Goal: Information Seeking & Learning: Learn about a topic

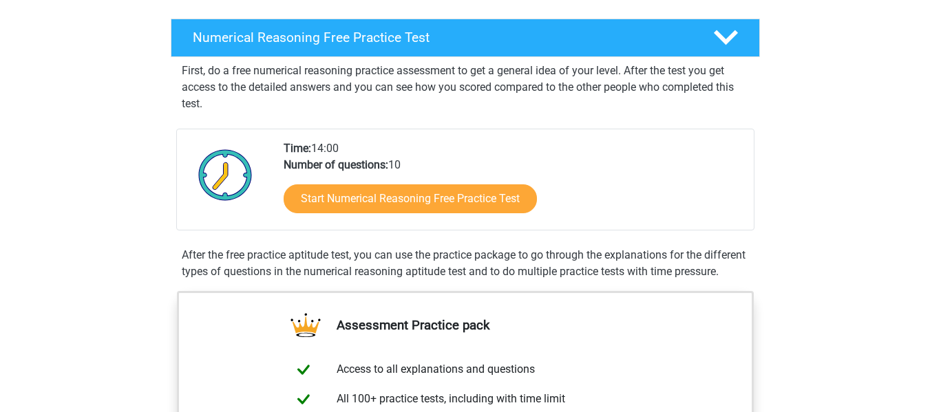
scroll to position [184, 0]
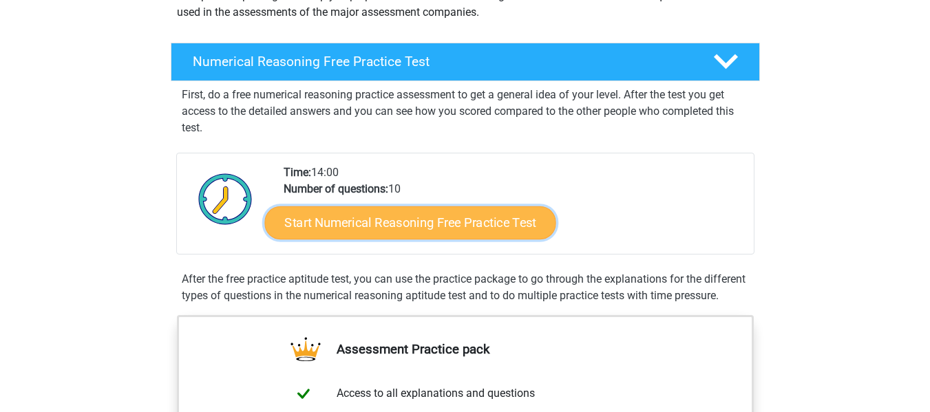
click at [405, 221] on link "Start Numerical Reasoning Free Practice Test" at bounding box center [409, 222] width 291 height 33
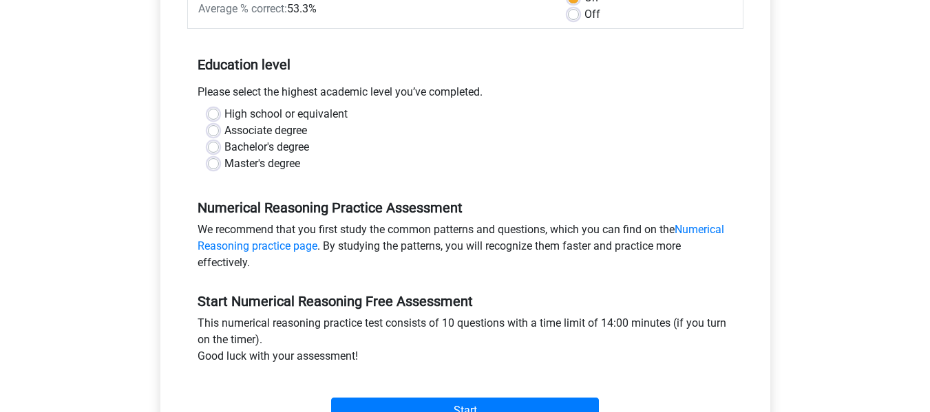
scroll to position [243, 0]
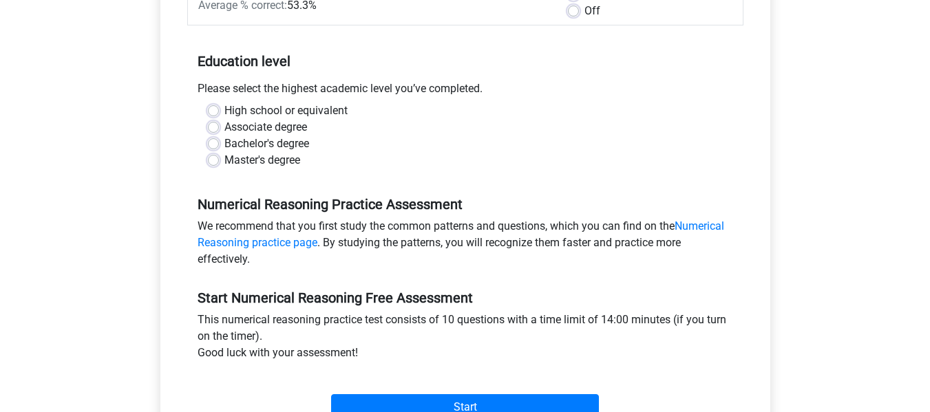
click at [224, 160] on label "Master's degree" at bounding box center [262, 160] width 76 height 17
click at [213, 160] on input "Master's degree" at bounding box center [213, 159] width 11 height 14
radio input "true"
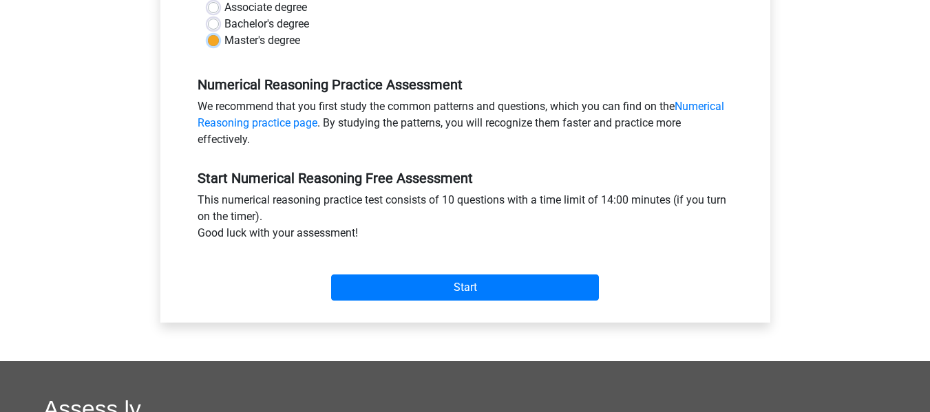
scroll to position [367, 0]
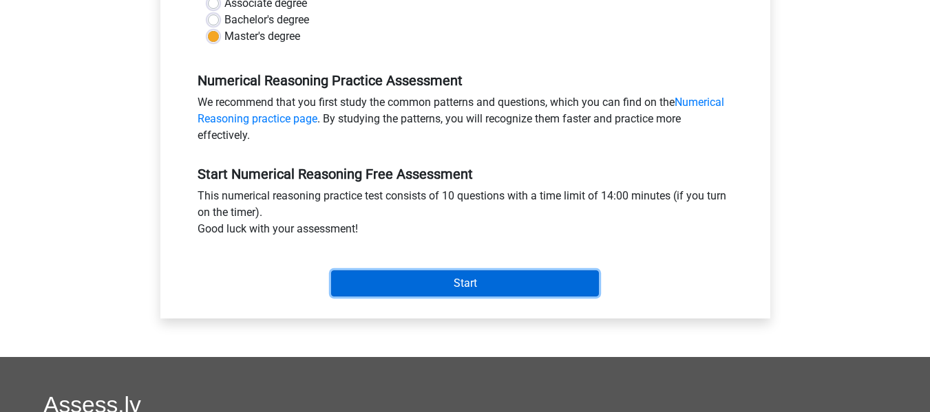
click at [438, 279] on input "Start" at bounding box center [465, 283] width 268 height 26
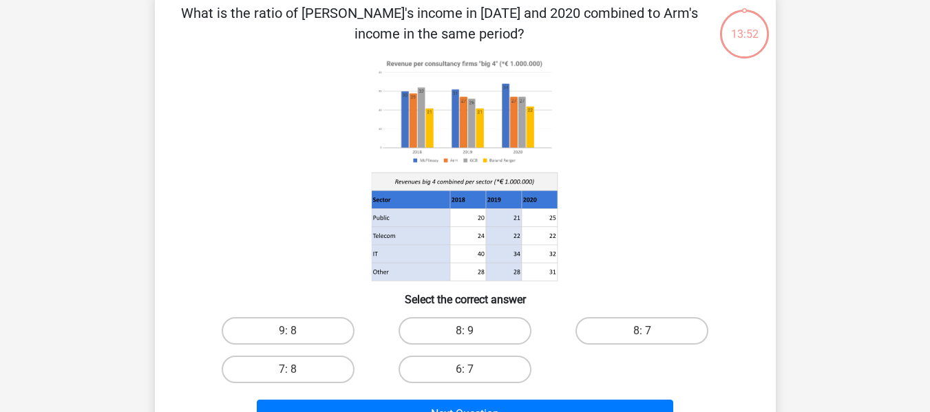
scroll to position [73, 0]
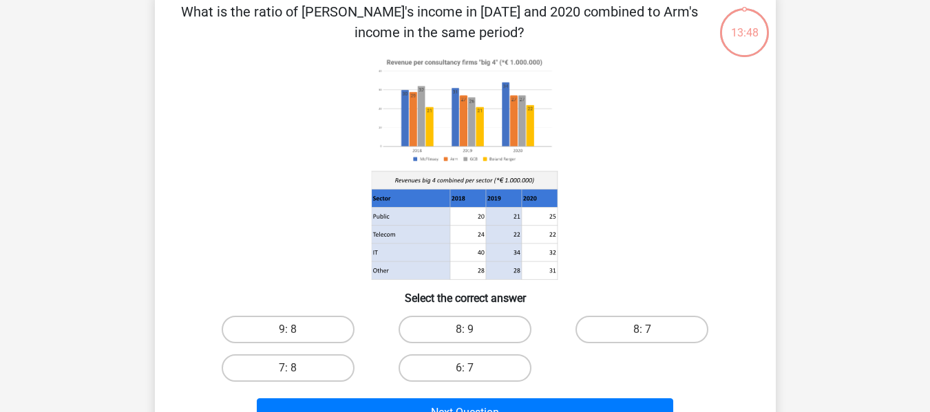
click at [409, 122] on image at bounding box center [464, 111] width 186 height 114
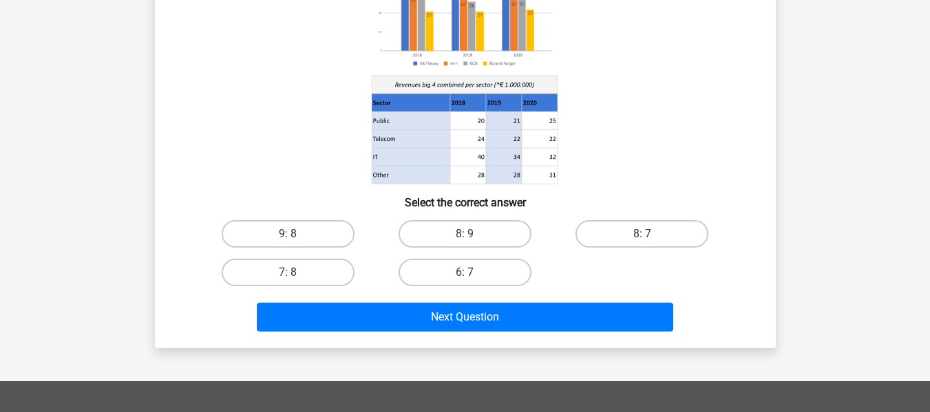
scroll to position [170, 0]
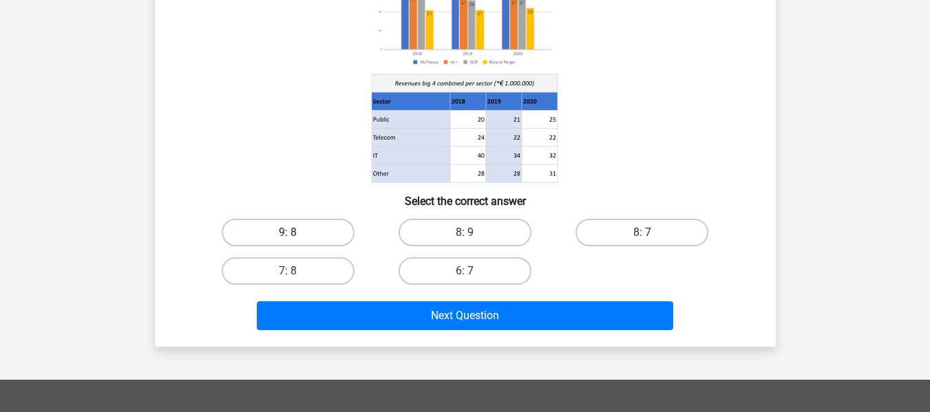
click at [303, 231] on label "9: 8" at bounding box center [288, 233] width 133 height 28
click at [297, 233] on input "9: 8" at bounding box center [292, 237] width 9 height 9
radio input "true"
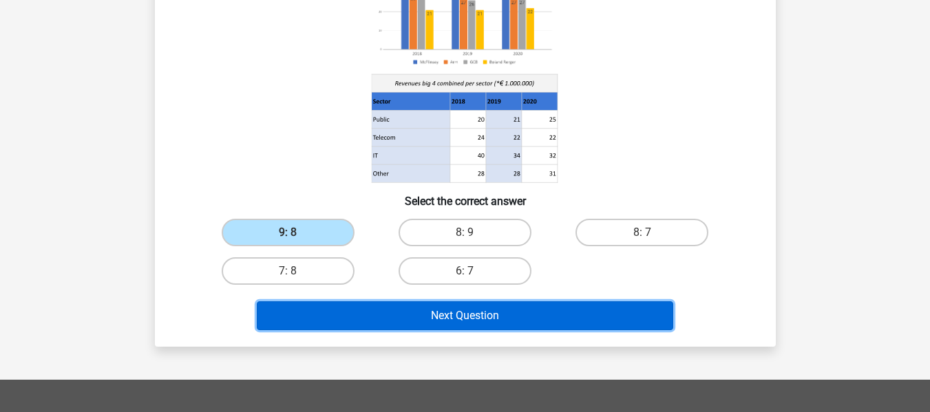
click at [445, 316] on button "Next Question" at bounding box center [465, 315] width 416 height 29
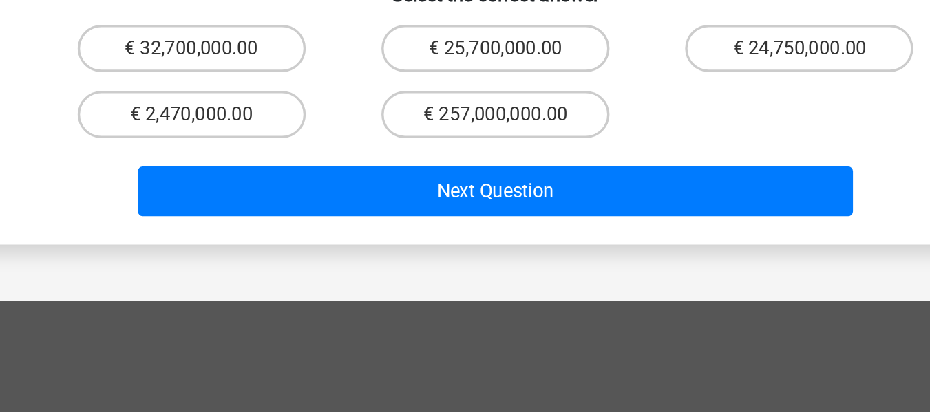
scroll to position [250, 0]
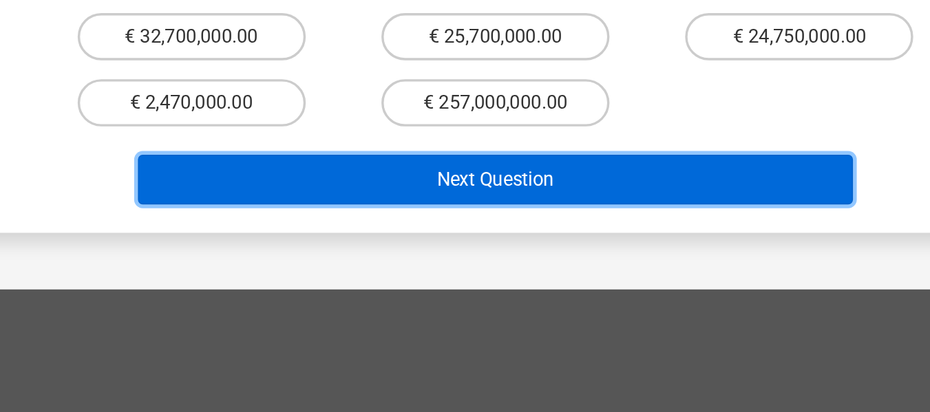
click at [498, 262] on button "Next Question" at bounding box center [465, 276] width 416 height 29
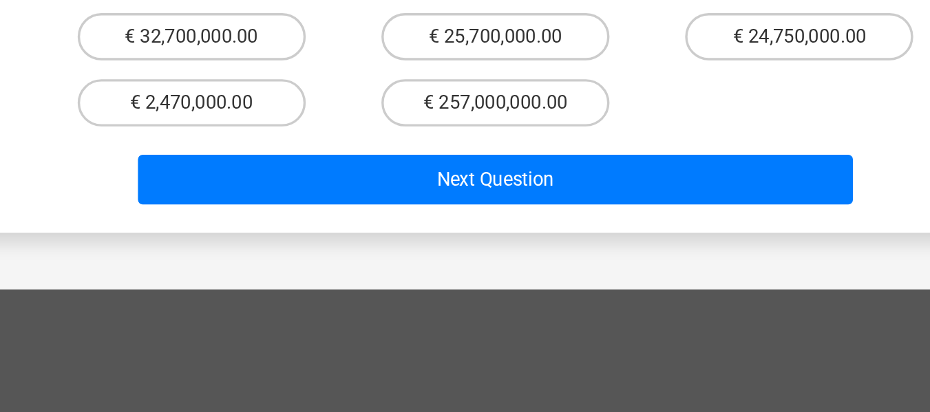
scroll to position [250, 0]
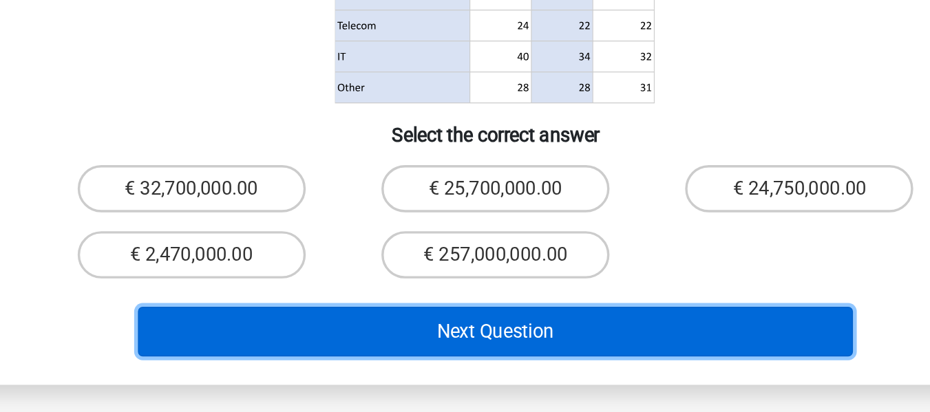
click at [491, 263] on button "Next Question" at bounding box center [465, 277] width 416 height 29
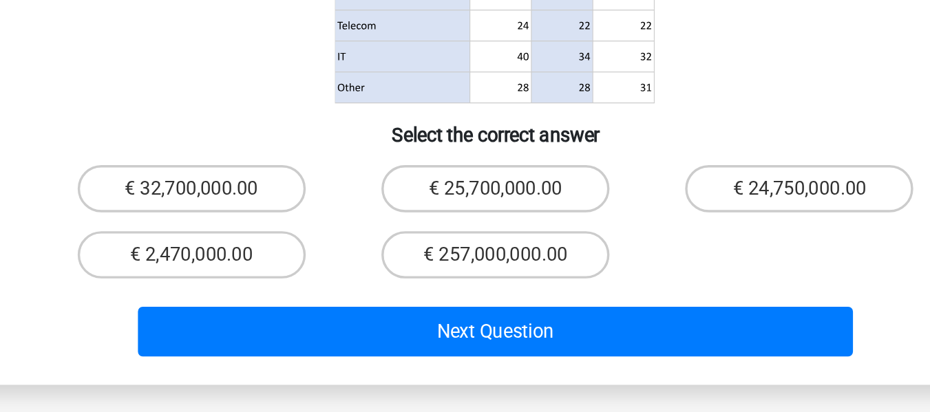
click at [605, 202] on div "€ 32,700,000.00 € 25,700,000.00 € 24,750,000.00 € 2,470,000.00 € 257,000,000.00" at bounding box center [465, 213] width 531 height 77
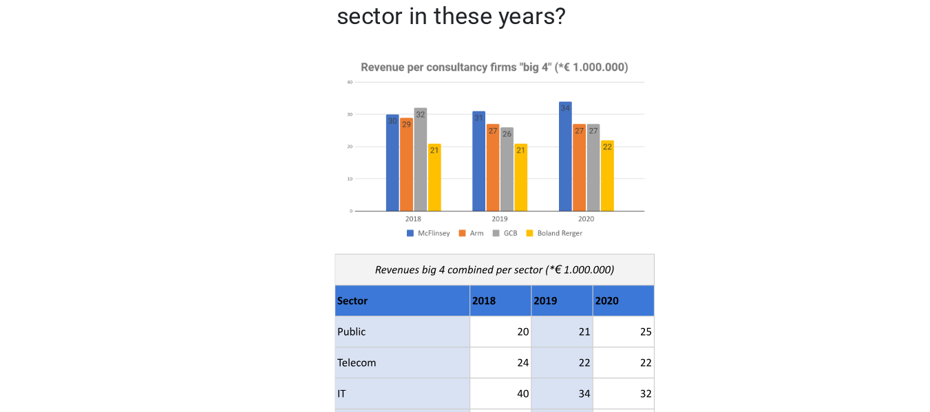
scroll to position [160, 0]
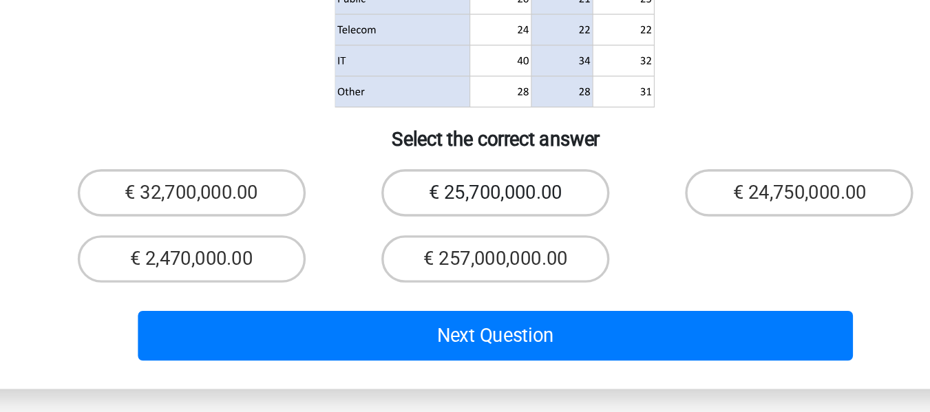
click at [423, 270] on label "€ 25,700,000.00" at bounding box center [464, 284] width 133 height 28
click at [464, 284] on input "€ 25,700,000.00" at bounding box center [468, 288] width 9 height 9
radio input "true"
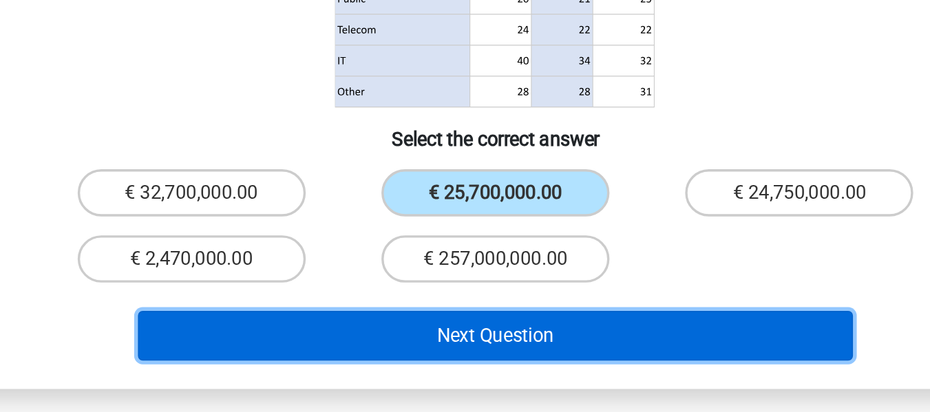
click at [471, 353] on button "Next Question" at bounding box center [465, 367] width 416 height 29
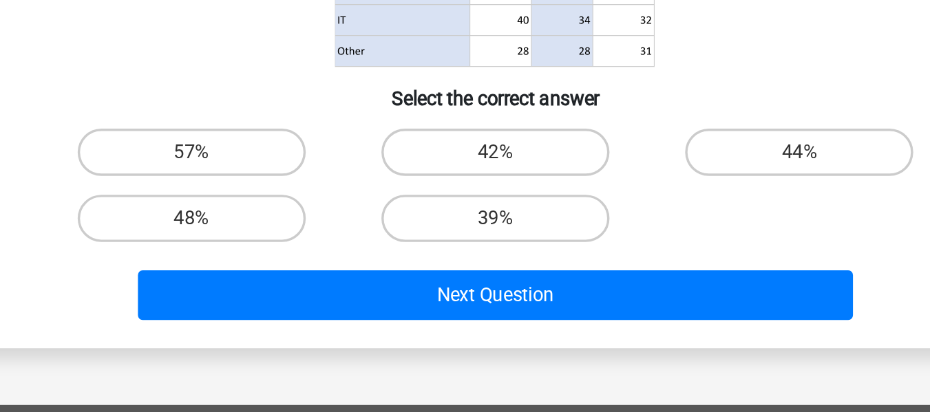
scroll to position [144, 0]
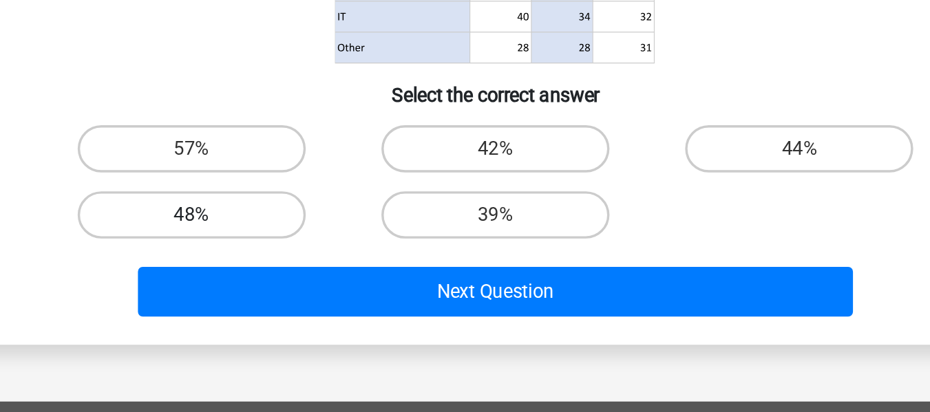
click at [331, 294] on label "48%" at bounding box center [288, 298] width 133 height 28
click at [297, 297] on input "48%" at bounding box center [292, 301] width 9 height 9
radio input "true"
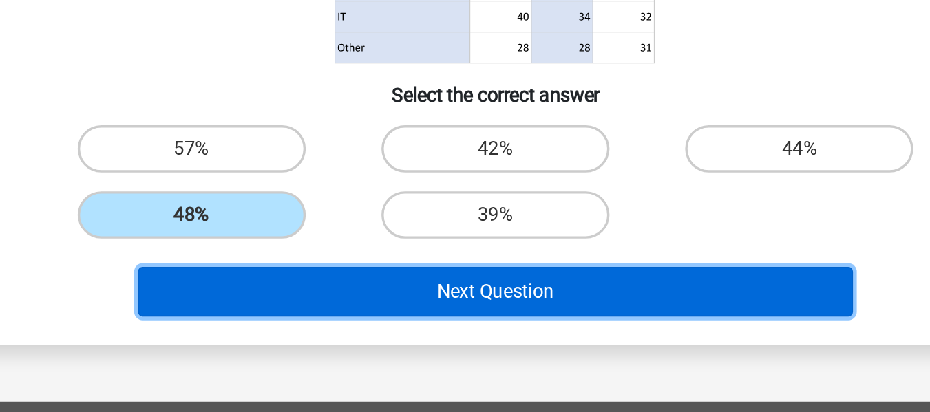
click at [458, 345] on button "Next Question" at bounding box center [465, 342] width 416 height 29
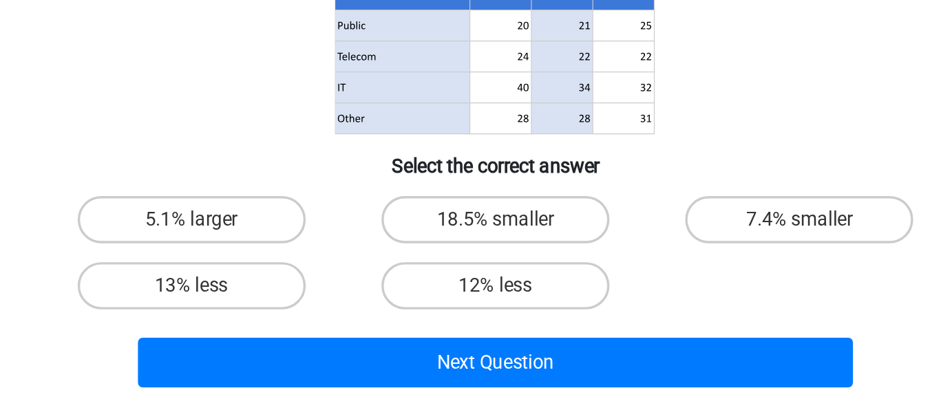
scroll to position [109, 0]
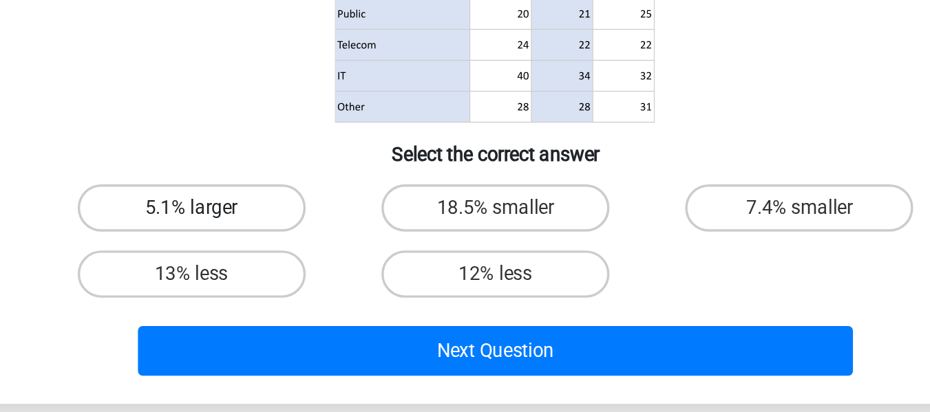
click at [311, 290] on label "5.1% larger" at bounding box center [288, 293] width 133 height 28
click at [297, 293] on input "5.1% larger" at bounding box center [292, 297] width 9 height 9
radio input "true"
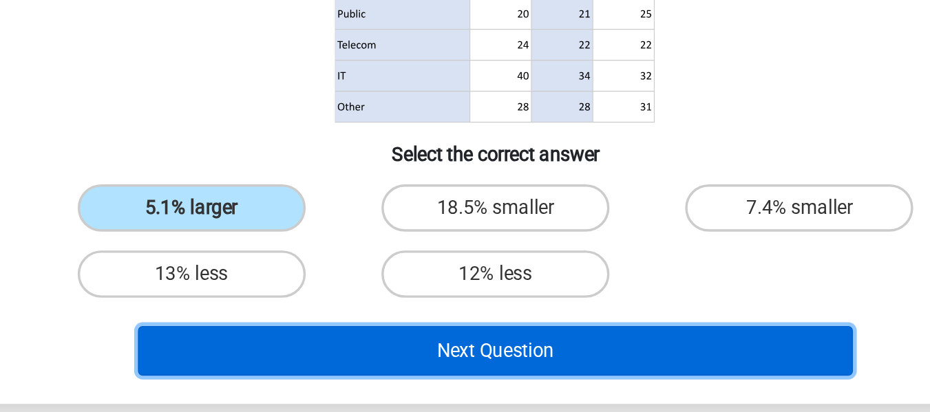
click at [469, 381] on button "Next Question" at bounding box center [465, 376] width 416 height 29
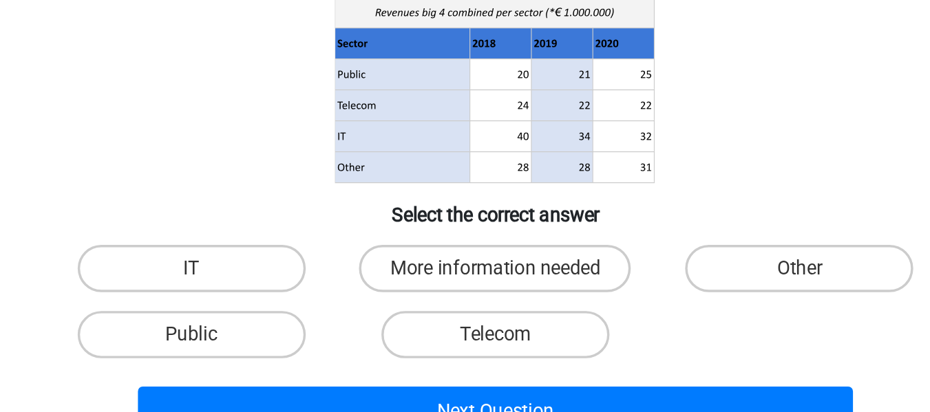
scroll to position [76, 0]
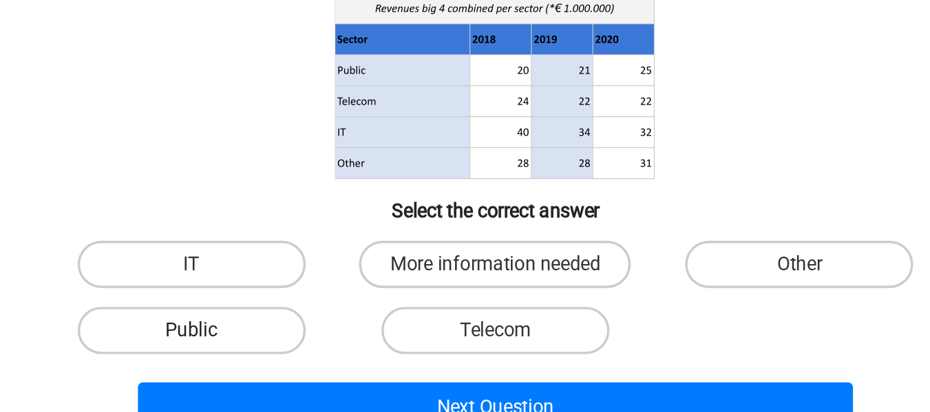
click at [279, 373] on label "Public" at bounding box center [288, 365] width 133 height 28
click at [288, 373] on input "Public" at bounding box center [292, 369] width 9 height 9
radio input "true"
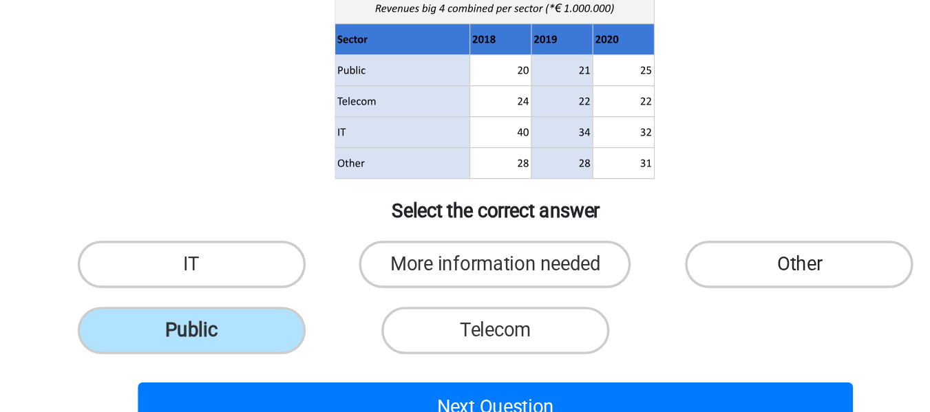
click at [631, 325] on label "Other" at bounding box center [641, 326] width 133 height 28
click at [642, 326] on input "Other" at bounding box center [646, 330] width 9 height 9
radio input "true"
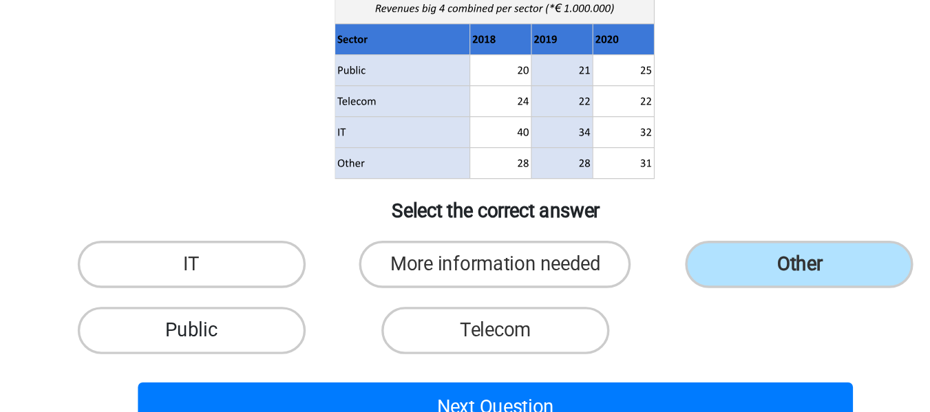
click at [304, 359] on label "Public" at bounding box center [288, 365] width 133 height 28
click at [297, 365] on input "Public" at bounding box center [292, 369] width 9 height 9
radio input "true"
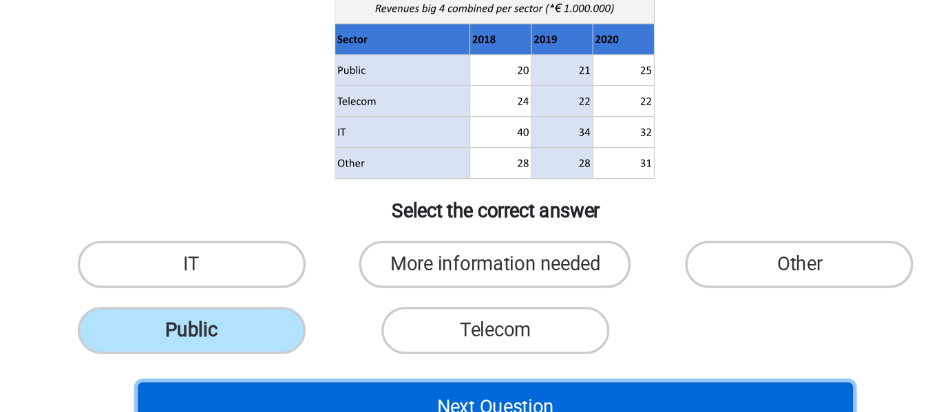
click at [469, 401] on button "Next Question" at bounding box center [465, 409] width 416 height 29
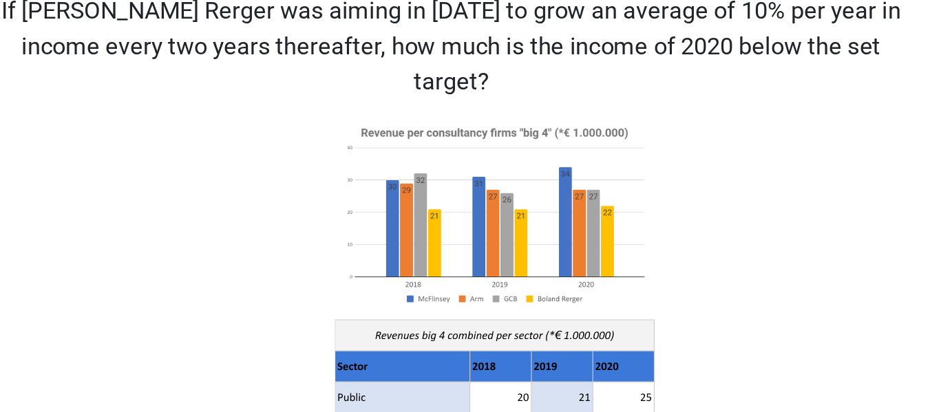
scroll to position [68, 0]
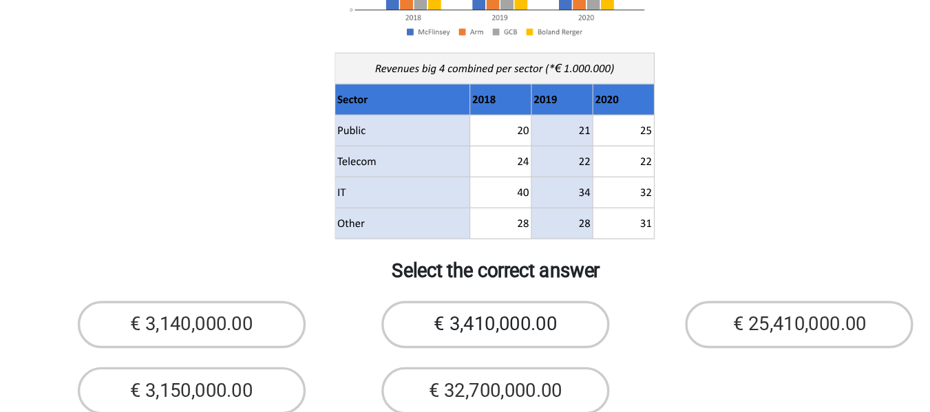
click at [474, 341] on label "€ 3,410,000.00" at bounding box center [464, 355] width 133 height 28
click at [473, 355] on input "€ 3,410,000.00" at bounding box center [468, 359] width 9 height 9
radio input "true"
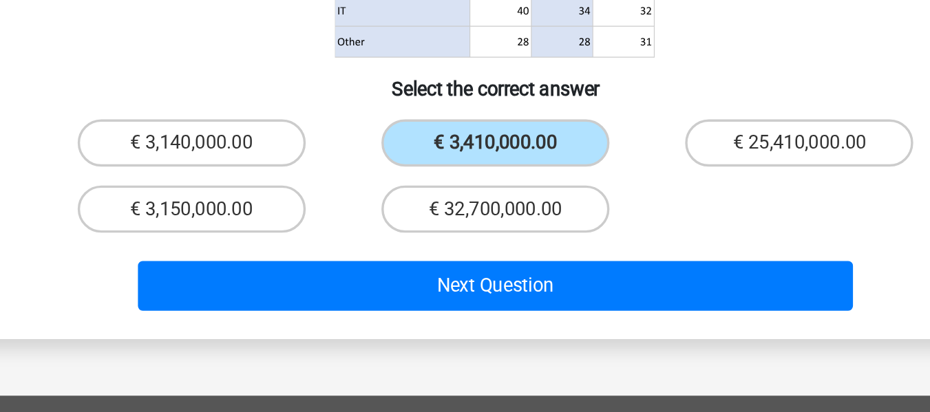
scroll to position [170, 0]
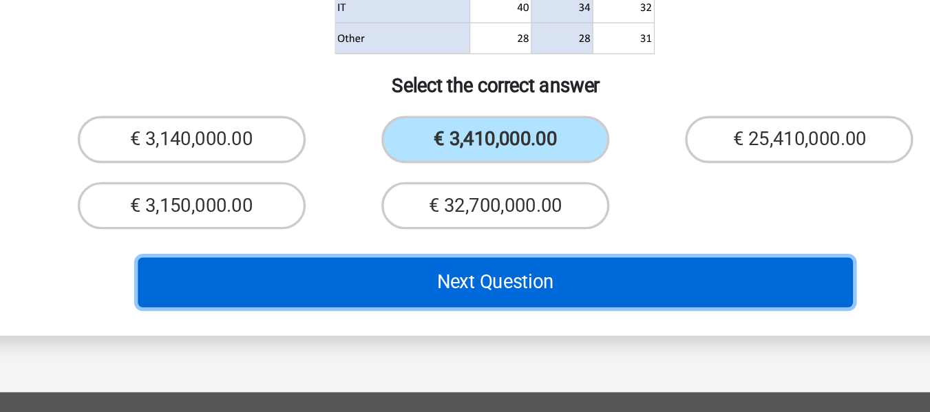
click at [467, 322] on button "Next Question" at bounding box center [465, 336] width 416 height 29
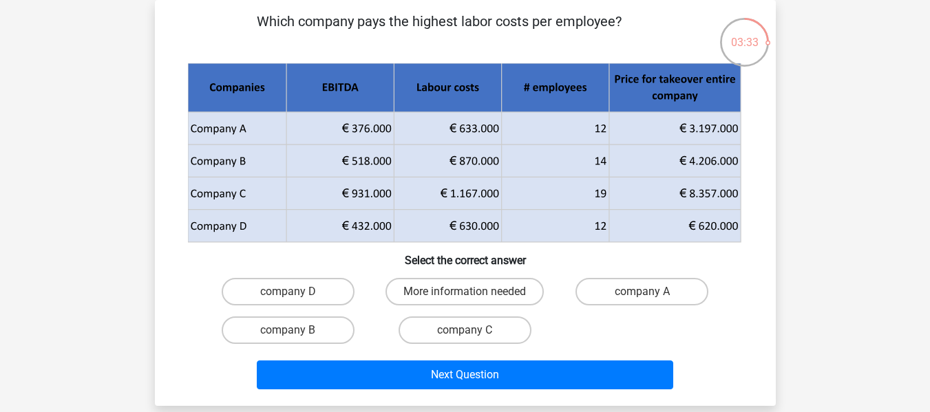
scroll to position [63, 0]
click at [323, 326] on label "company B" at bounding box center [288, 331] width 133 height 28
click at [297, 330] on input "company B" at bounding box center [292, 334] width 9 height 9
radio input "true"
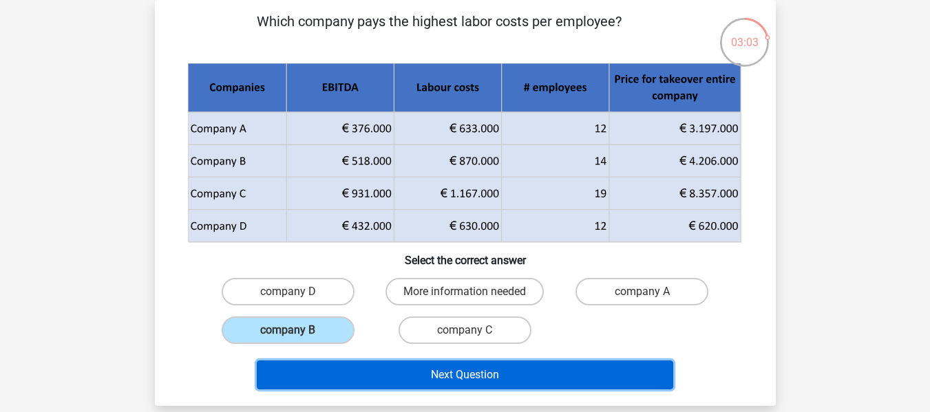
click at [420, 367] on button "Next Question" at bounding box center [465, 375] width 416 height 29
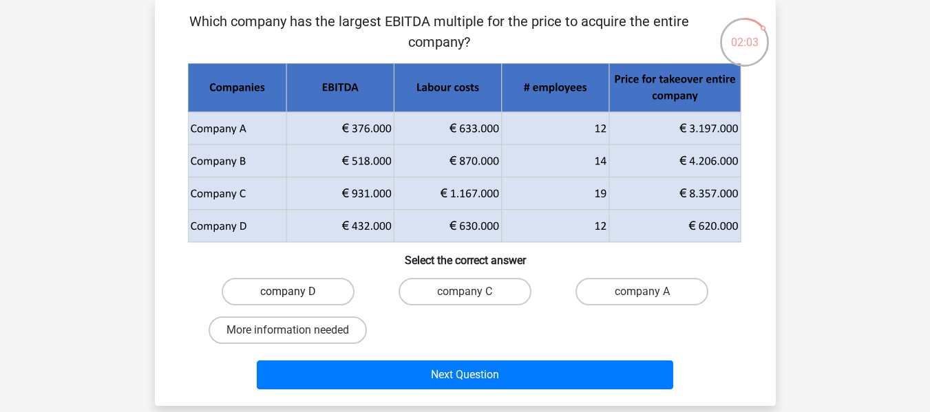
click at [311, 295] on label "company D" at bounding box center [288, 292] width 133 height 28
click at [297, 295] on input "company D" at bounding box center [292, 296] width 9 height 9
radio input "true"
click at [317, 332] on label "More information needed" at bounding box center [288, 331] width 158 height 28
click at [297, 332] on input "More information needed" at bounding box center [292, 334] width 9 height 9
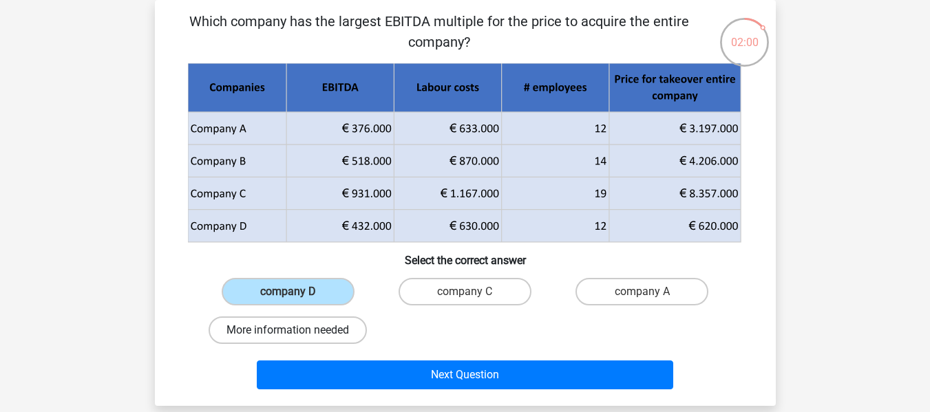
radio input "true"
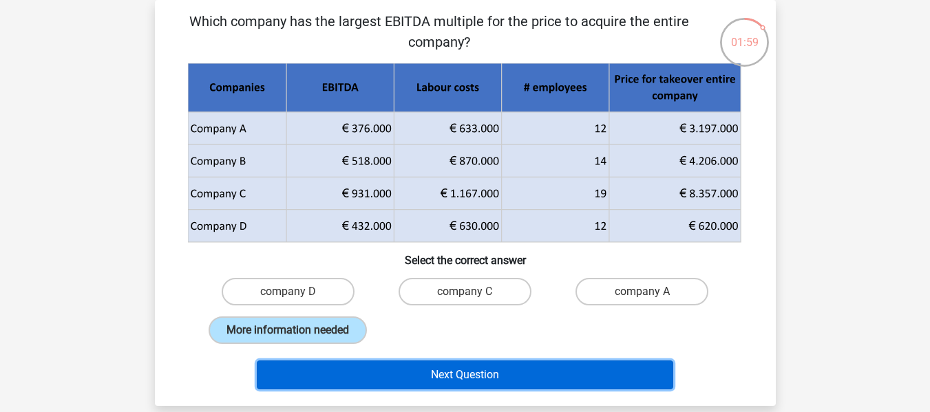
click at [424, 377] on button "Next Question" at bounding box center [465, 375] width 416 height 29
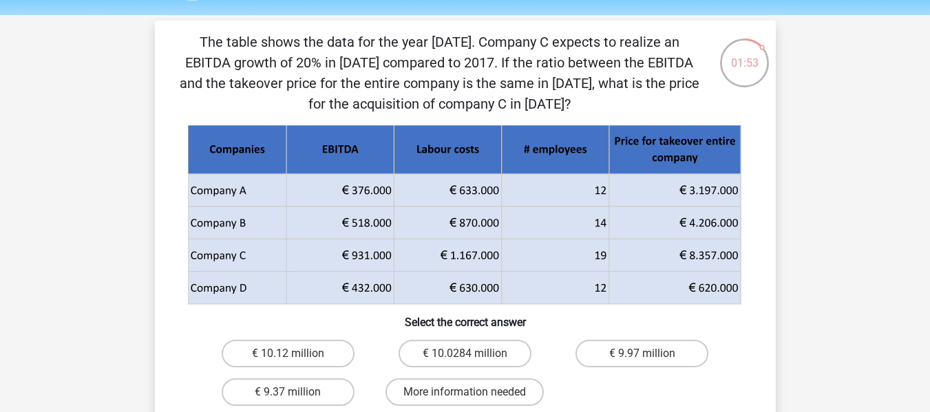
scroll to position [45, 0]
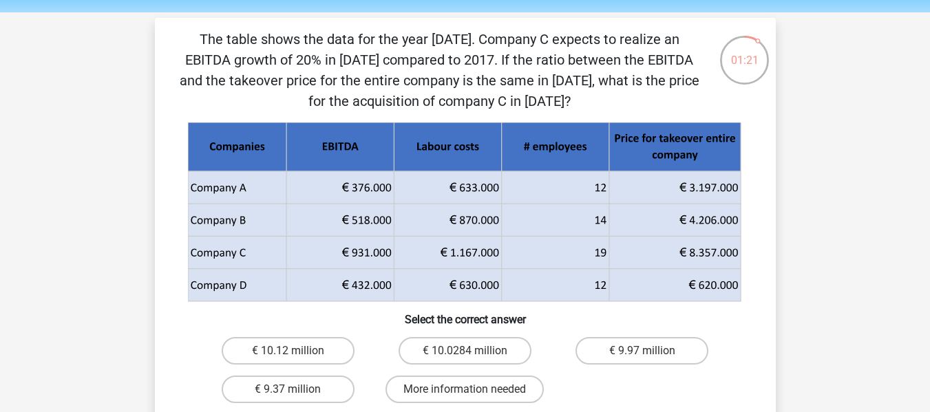
drag, startPoint x: 546, startPoint y: 106, endPoint x: 528, endPoint y: 105, distance: 17.3
click at [528, 105] on p "The table shows the data for the year 2017. Company C expects to realize an EBI…" at bounding box center [439, 70] width 525 height 83
click at [566, 103] on p "The table shows the data for the year 2017. Company C expects to realize an EBI…" at bounding box center [439, 70] width 525 height 83
click at [492, 398] on label "More information needed" at bounding box center [464, 390] width 158 height 28
click at [473, 398] on input "More information needed" at bounding box center [468, 393] width 9 height 9
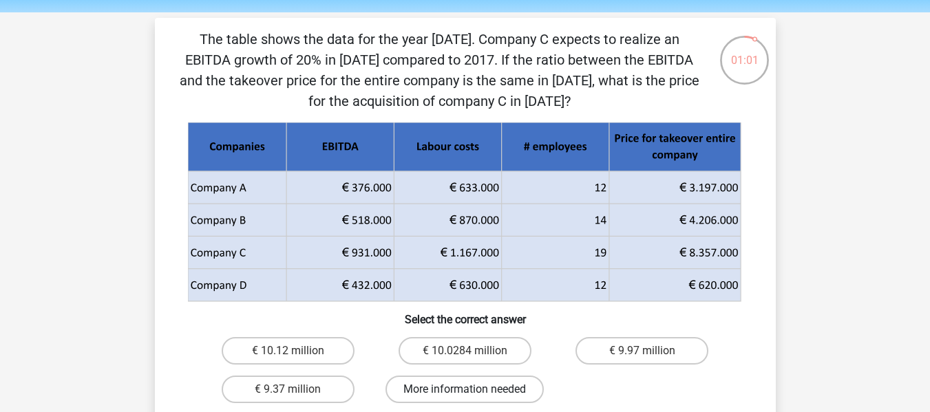
radio input "true"
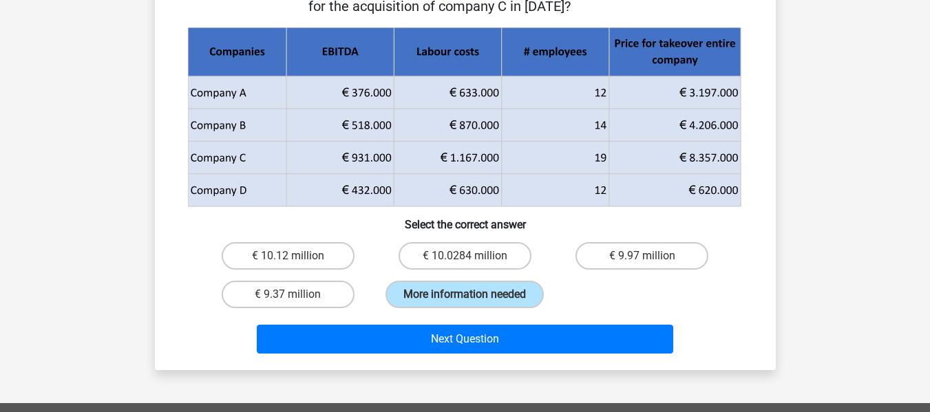
scroll to position [142, 0]
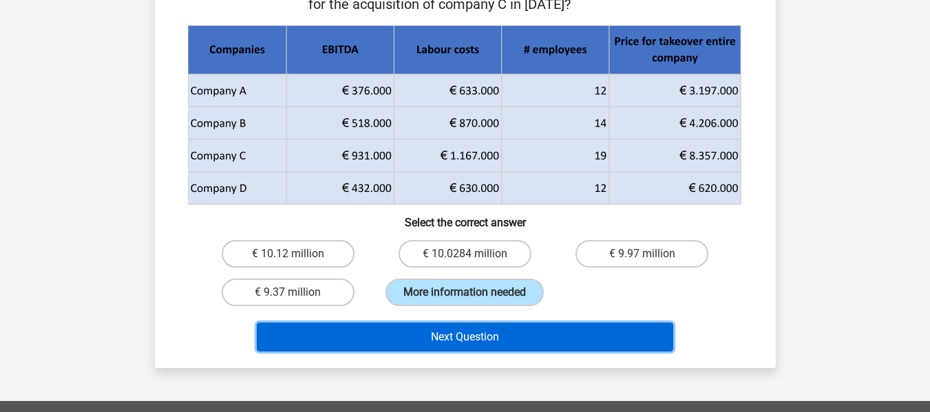
click at [482, 348] on button "Next Question" at bounding box center [465, 337] width 416 height 29
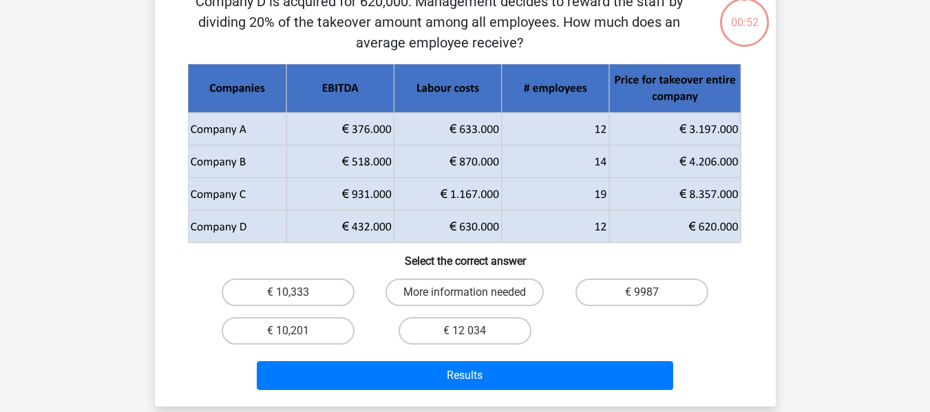
scroll to position [63, 0]
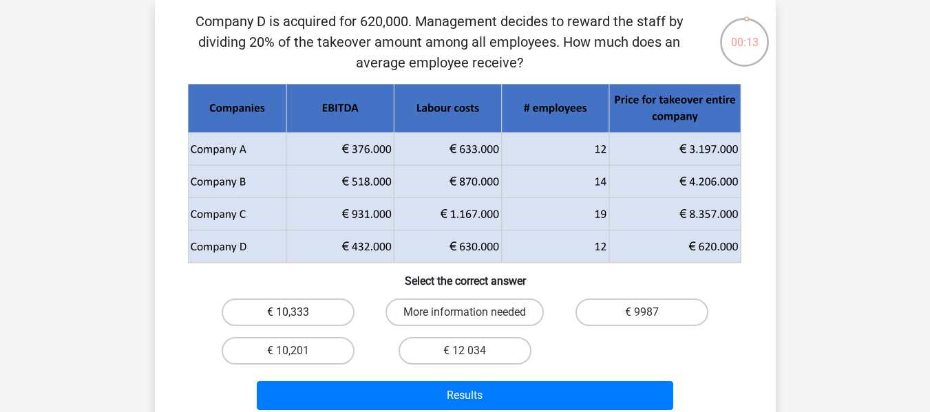
click at [309, 305] on label "€ 10,333" at bounding box center [288, 313] width 133 height 28
click at [297, 312] on input "€ 10,333" at bounding box center [292, 316] width 9 height 9
radio input "true"
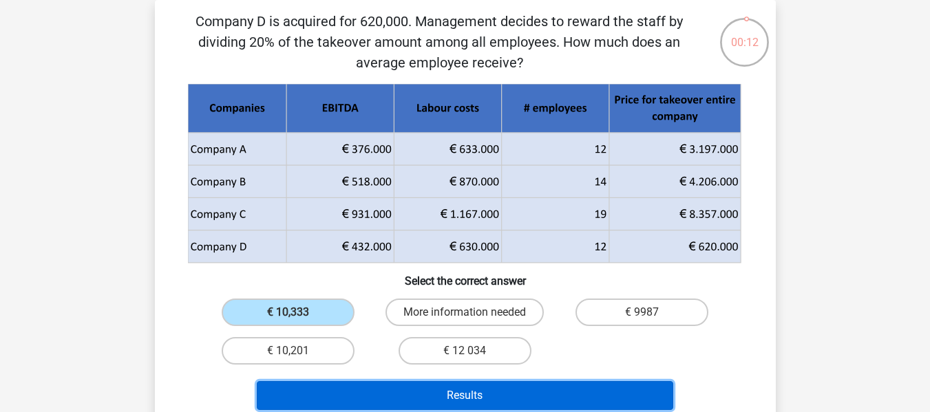
click at [450, 398] on button "Results" at bounding box center [465, 395] width 416 height 29
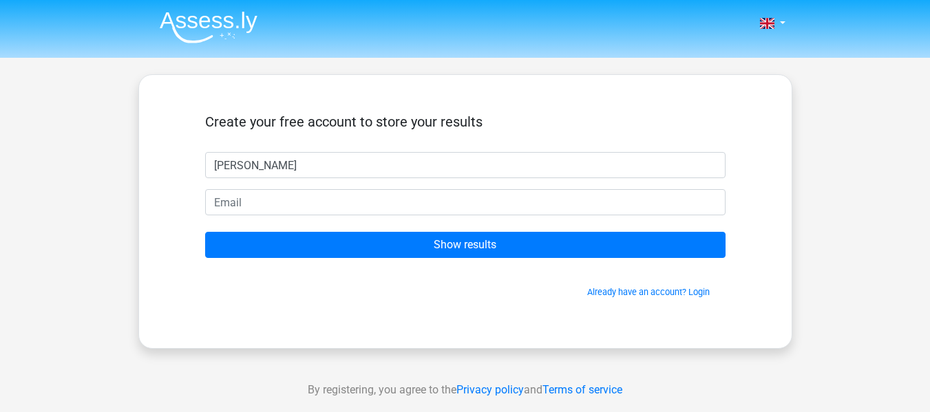
type input "Sudeep Biswas"
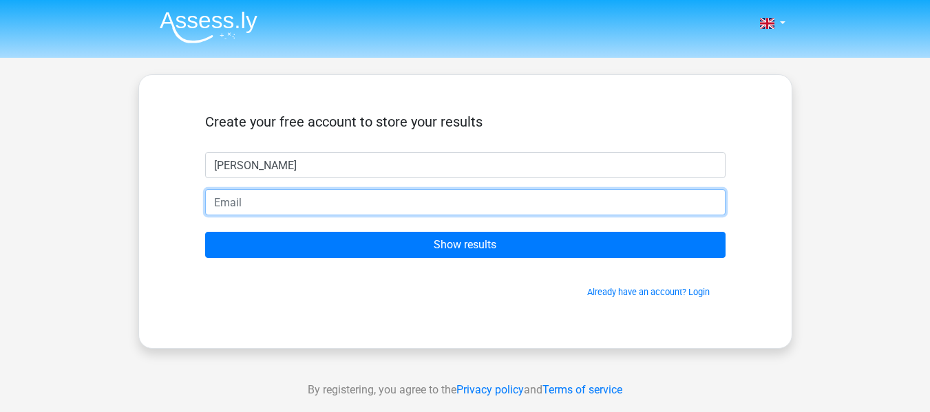
click at [657, 206] on input "email" at bounding box center [465, 202] width 520 height 26
type input "sanju4k@gmail.com"
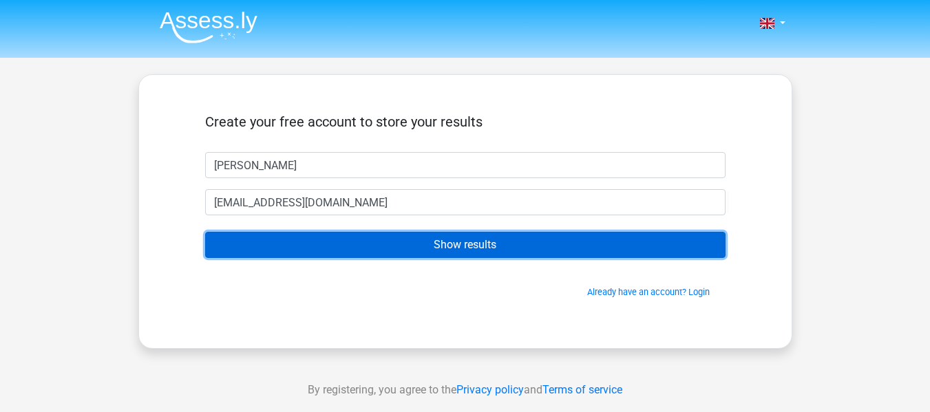
click at [417, 250] on input "Show results" at bounding box center [465, 245] width 520 height 26
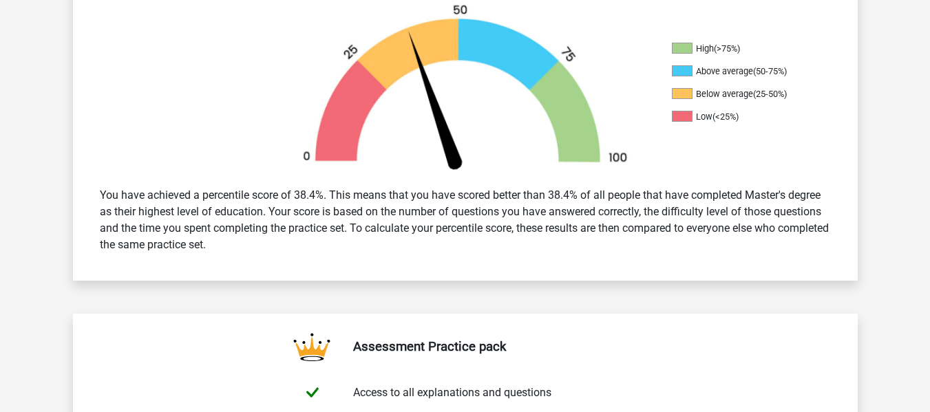
scroll to position [413, 0]
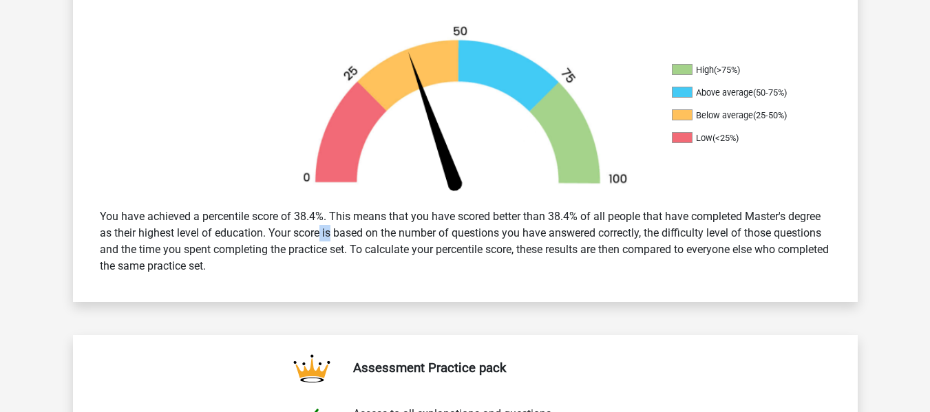
drag, startPoint x: 273, startPoint y: 231, endPoint x: 292, endPoint y: 235, distance: 20.3
click at [292, 235] on div "You have achieved a percentile score of 38.4%. This means that you have scored …" at bounding box center [464, 241] width 751 height 77
click at [738, 215] on div "You have achieved a percentile score of 38.4%. This means that you have scored …" at bounding box center [464, 241] width 751 height 77
drag, startPoint x: 306, startPoint y: 234, endPoint x: 397, endPoint y: 268, distance: 97.5
click at [402, 266] on div "You have achieved a percentile score of 38.4%. This means that you have scored …" at bounding box center [464, 241] width 751 height 77
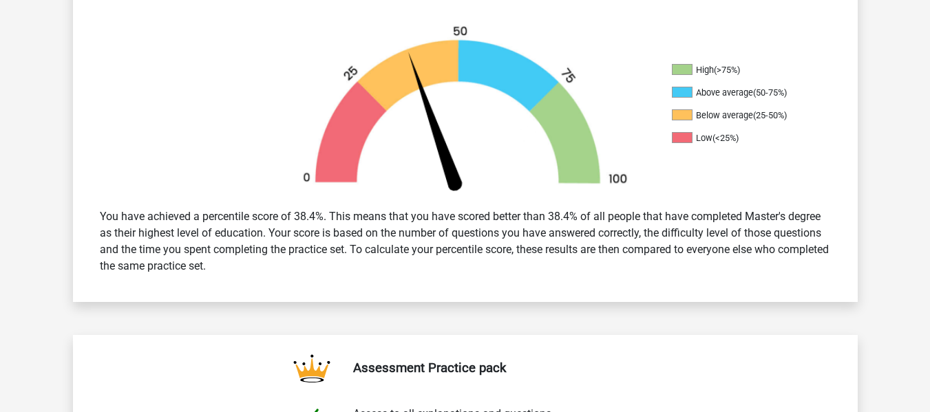
drag, startPoint x: 268, startPoint y: 226, endPoint x: 284, endPoint y: 261, distance: 38.2
click at [284, 261] on div "You have achieved a percentile score of 38.4%. This means that you have scored …" at bounding box center [464, 241] width 751 height 77
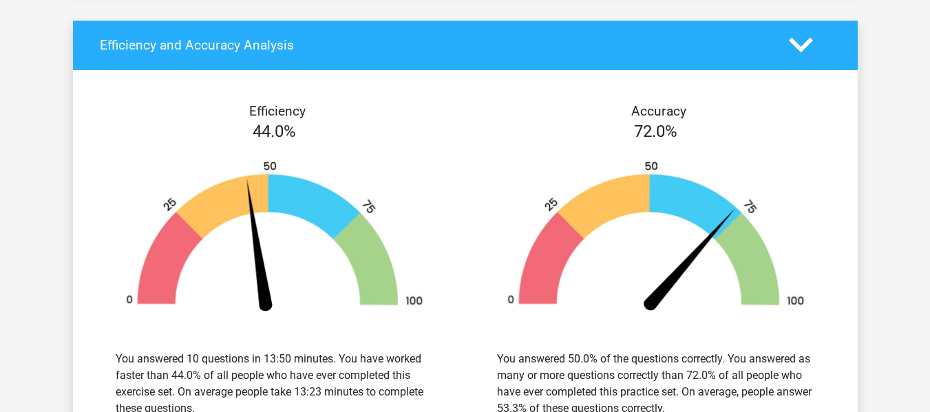
scroll to position [460, 0]
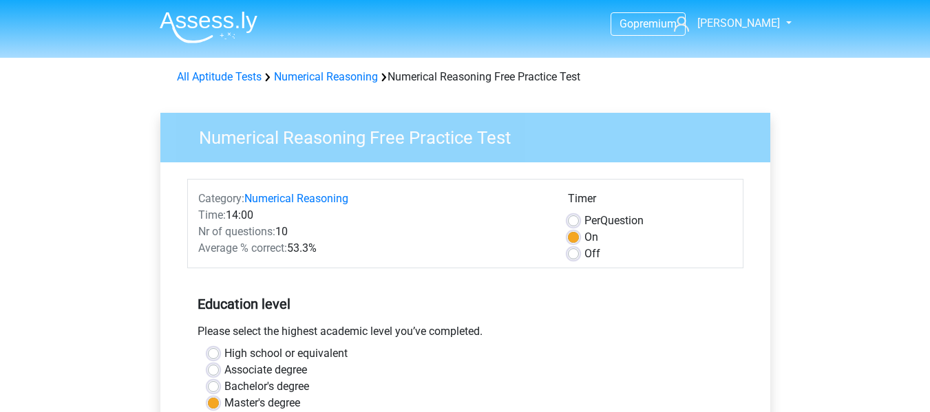
scroll to position [367, 0]
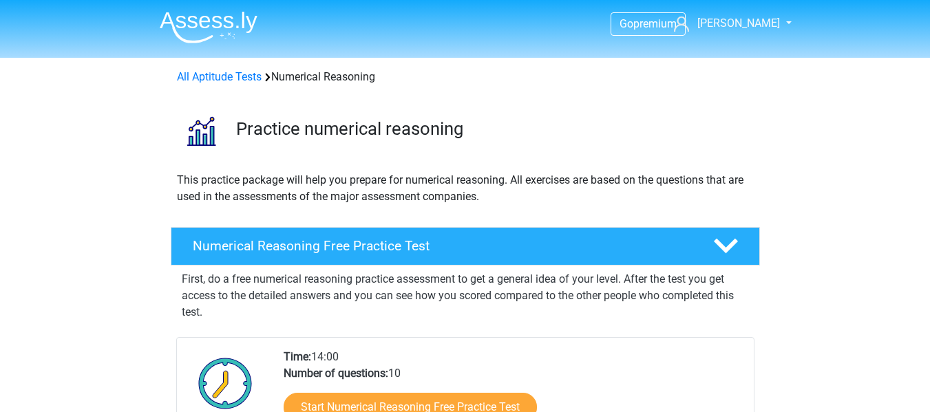
scroll to position [184, 0]
